Goal: Task Accomplishment & Management: Use online tool/utility

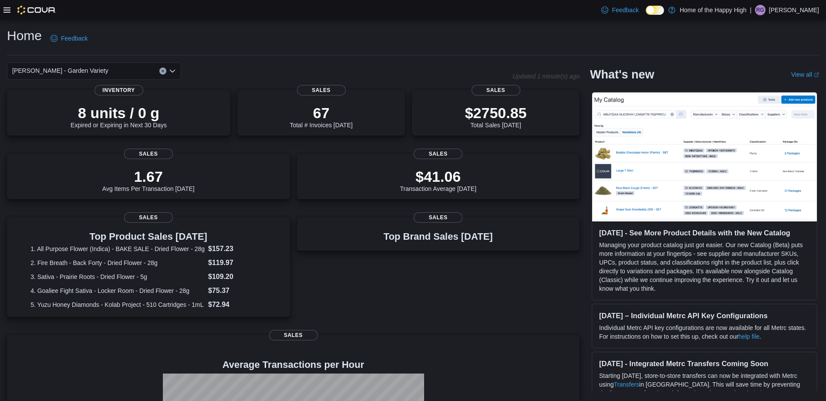
click at [18, 24] on div "Home Feedback [PERSON_NAME] - Garden Variety Updated 1 minute(s) ago 8 units / …" at bounding box center [413, 272] width 826 height 505
click at [9, 6] on div at bounding box center [29, 10] width 53 height 9
click at [6, 13] on div at bounding box center [29, 10] width 53 height 9
click at [6, 10] on icon at bounding box center [6, 9] width 7 height 5
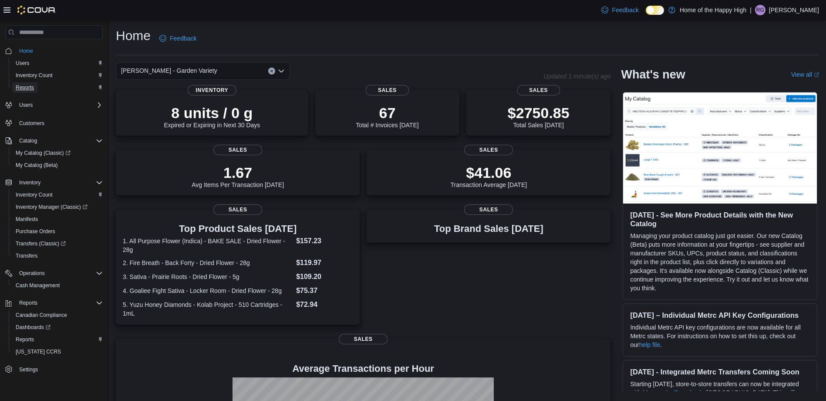
click at [32, 91] on span "Reports" at bounding box center [25, 87] width 18 height 10
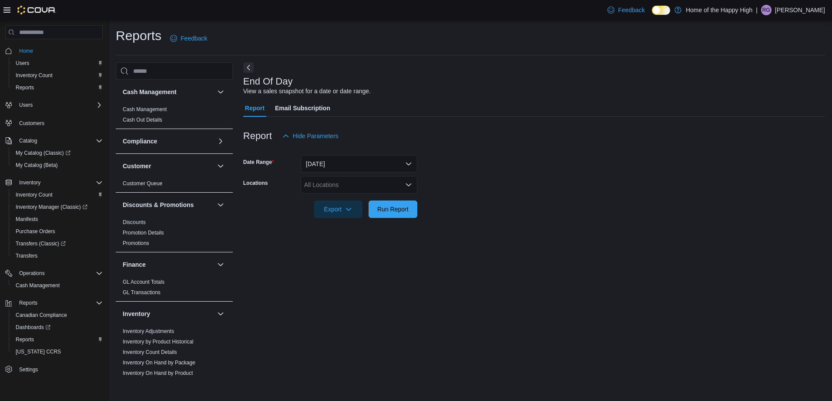
click at [413, 185] on div "All Locations" at bounding box center [359, 184] width 117 height 17
type input "***"
click at [399, 196] on span "[PERSON_NAME] - Garden Variety" at bounding box center [376, 199] width 96 height 9
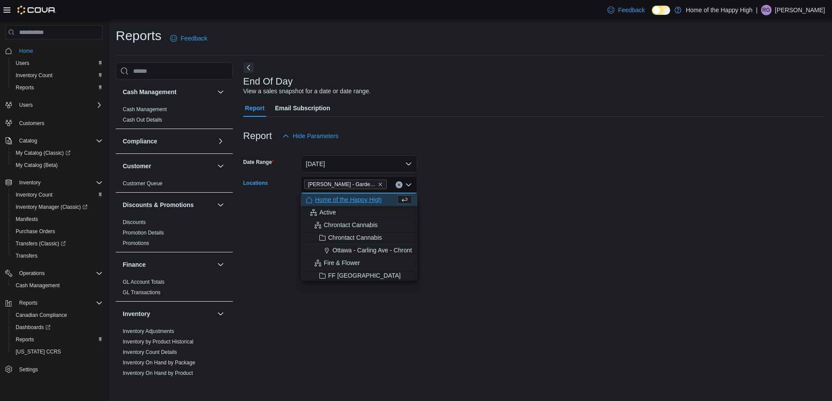
click at [486, 185] on form "Date Range [DATE] Locations [PERSON_NAME] - Garden Variety Combo box. Selected.…" at bounding box center [534, 181] width 582 height 73
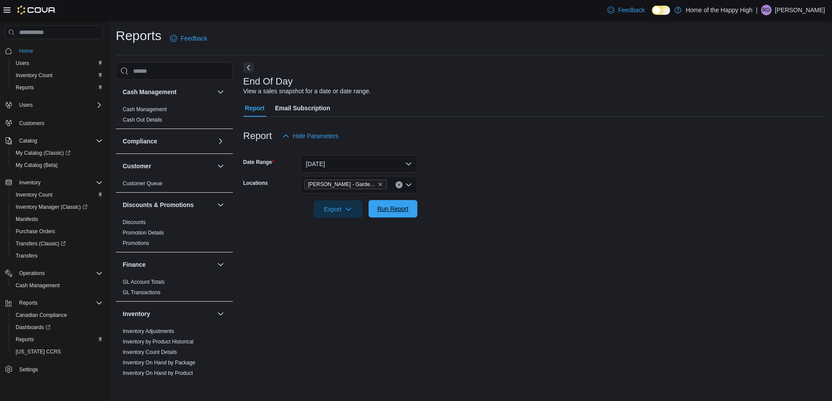
click at [393, 207] on span "Run Report" at bounding box center [392, 208] width 31 height 9
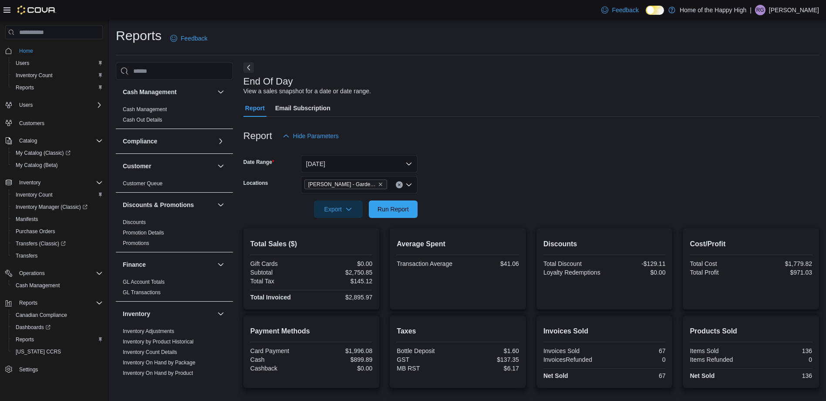
scroll to position [95, 0]
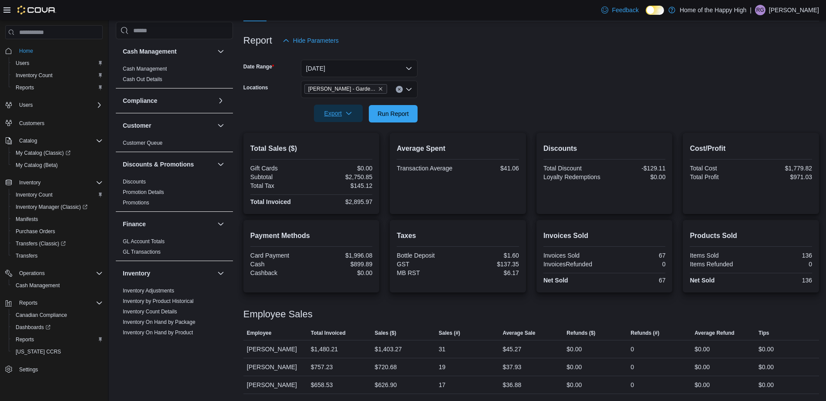
click at [347, 106] on span "Export" at bounding box center [338, 112] width 38 height 17
click at [348, 145] on span "Export to Pdf" at bounding box center [339, 148] width 39 height 7
click at [694, 46] on div "Report Hide Parameters" at bounding box center [531, 40] width 576 height 17
